Goal: Task Accomplishment & Management: Use online tool/utility

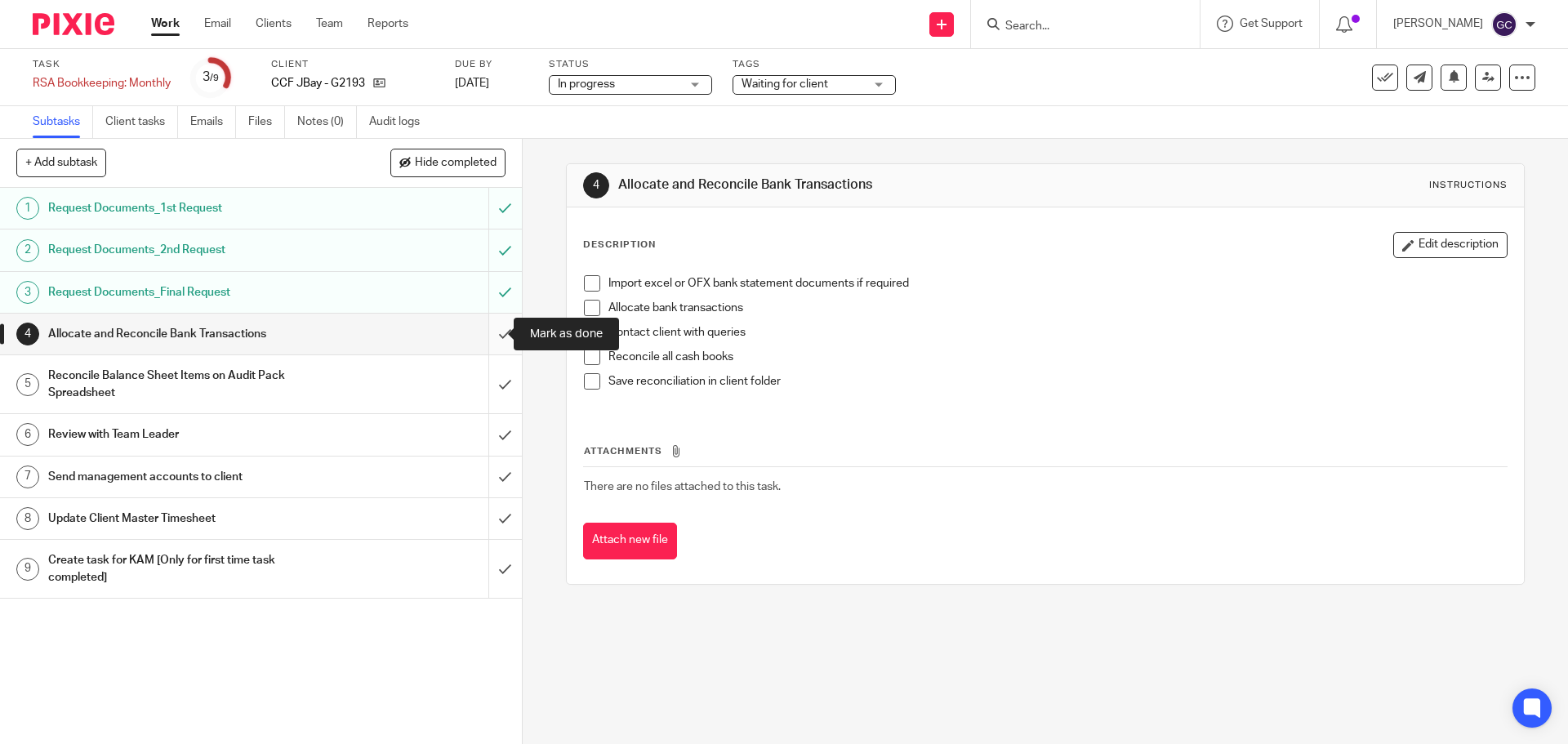
click at [488, 338] on input "submit" at bounding box center [260, 333] width 522 height 41
click at [484, 381] on input "submit" at bounding box center [260, 384] width 522 height 58
click at [484, 426] on input "submit" at bounding box center [260, 434] width 522 height 41
click at [487, 473] on input "submit" at bounding box center [260, 476] width 522 height 41
drag, startPoint x: 489, startPoint y: 521, endPoint x: 490, endPoint y: 565, distance: 44.0
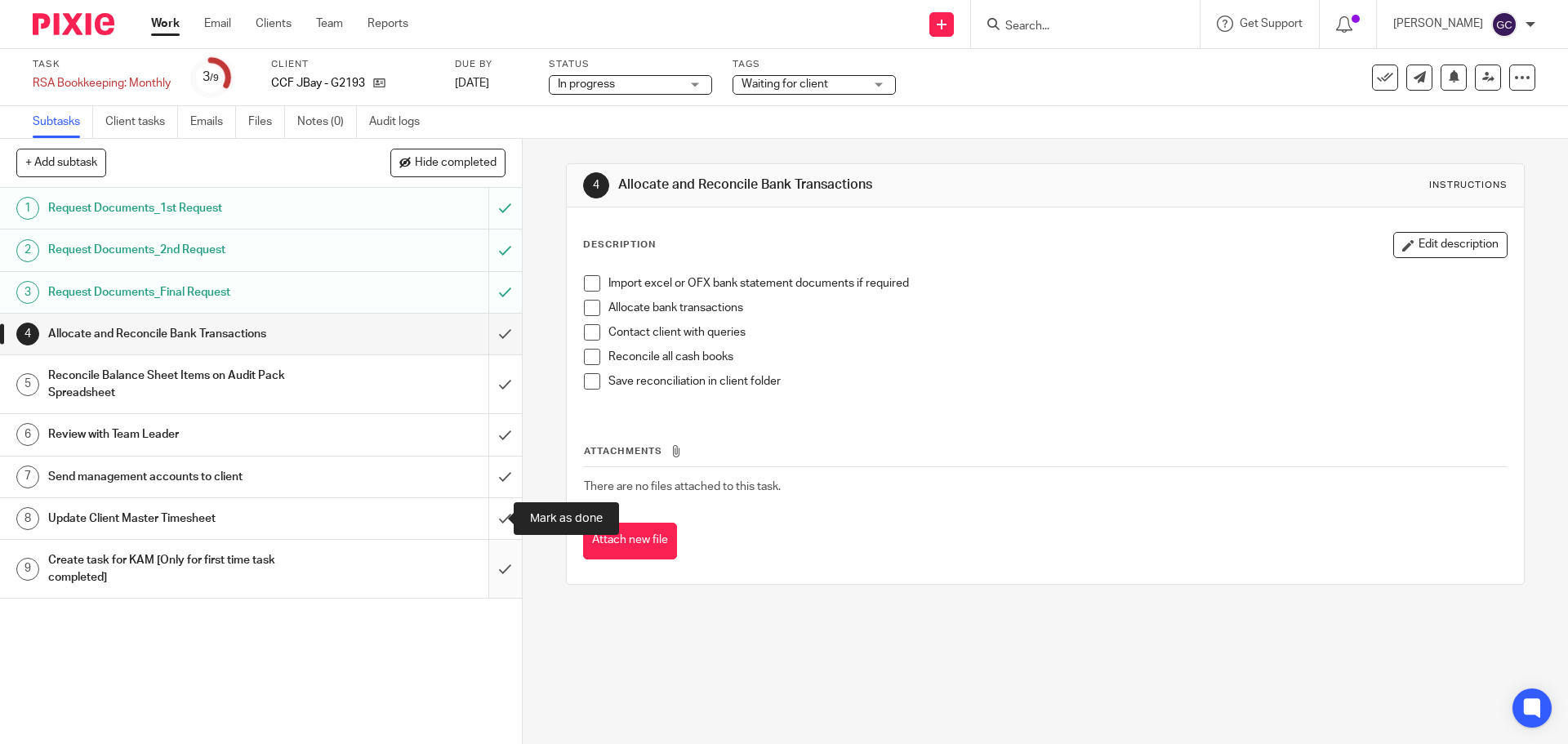
click at [489, 522] on input "submit" at bounding box center [260, 518] width 522 height 41
click at [490, 574] on input "submit" at bounding box center [260, 569] width 522 height 58
